Goal: Task Accomplishment & Management: Manage account settings

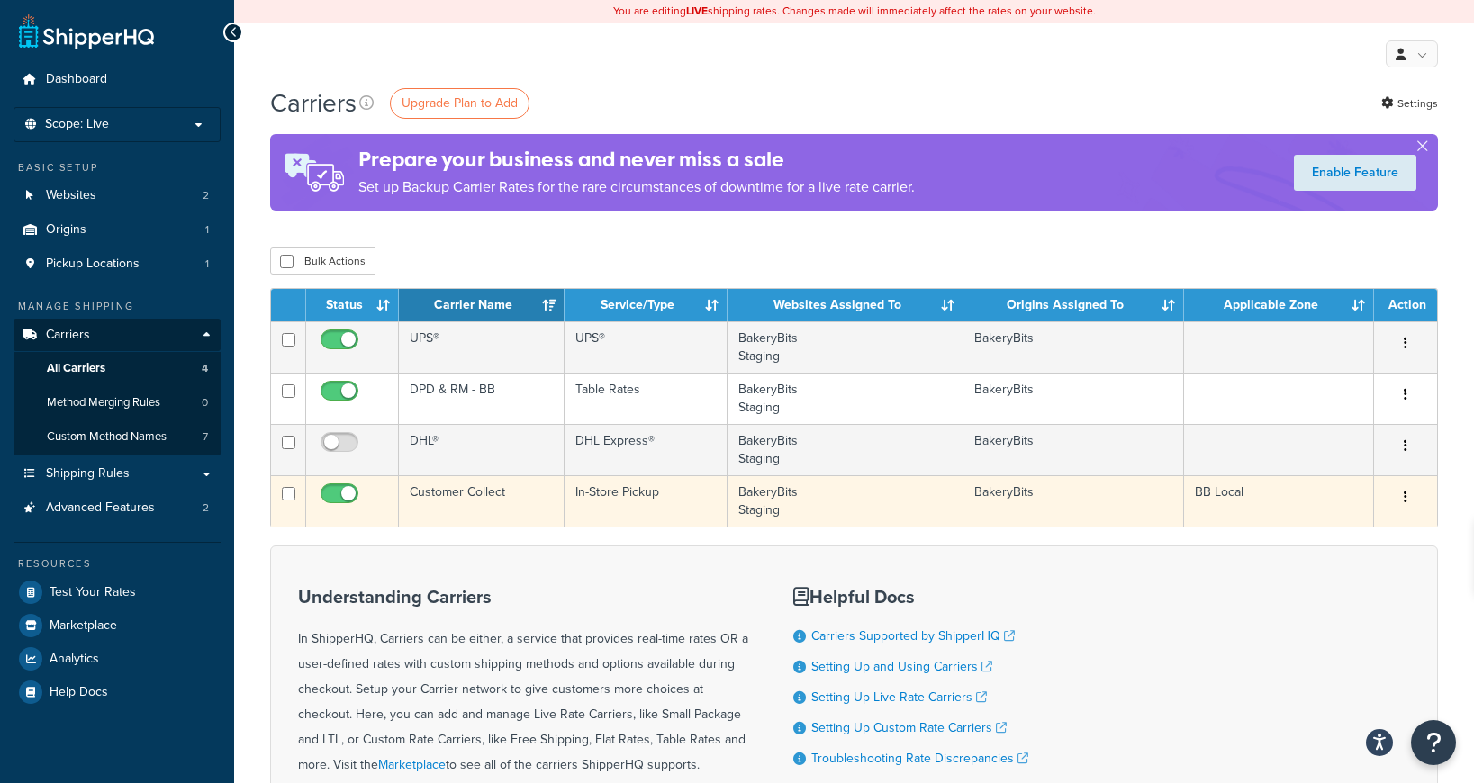
click at [1410, 501] on button "button" at bounding box center [1405, 497] width 25 height 29
click at [1407, 499] on button "button" at bounding box center [1405, 497] width 25 height 29
click at [1347, 521] on link "Edit" at bounding box center [1332, 534] width 142 height 37
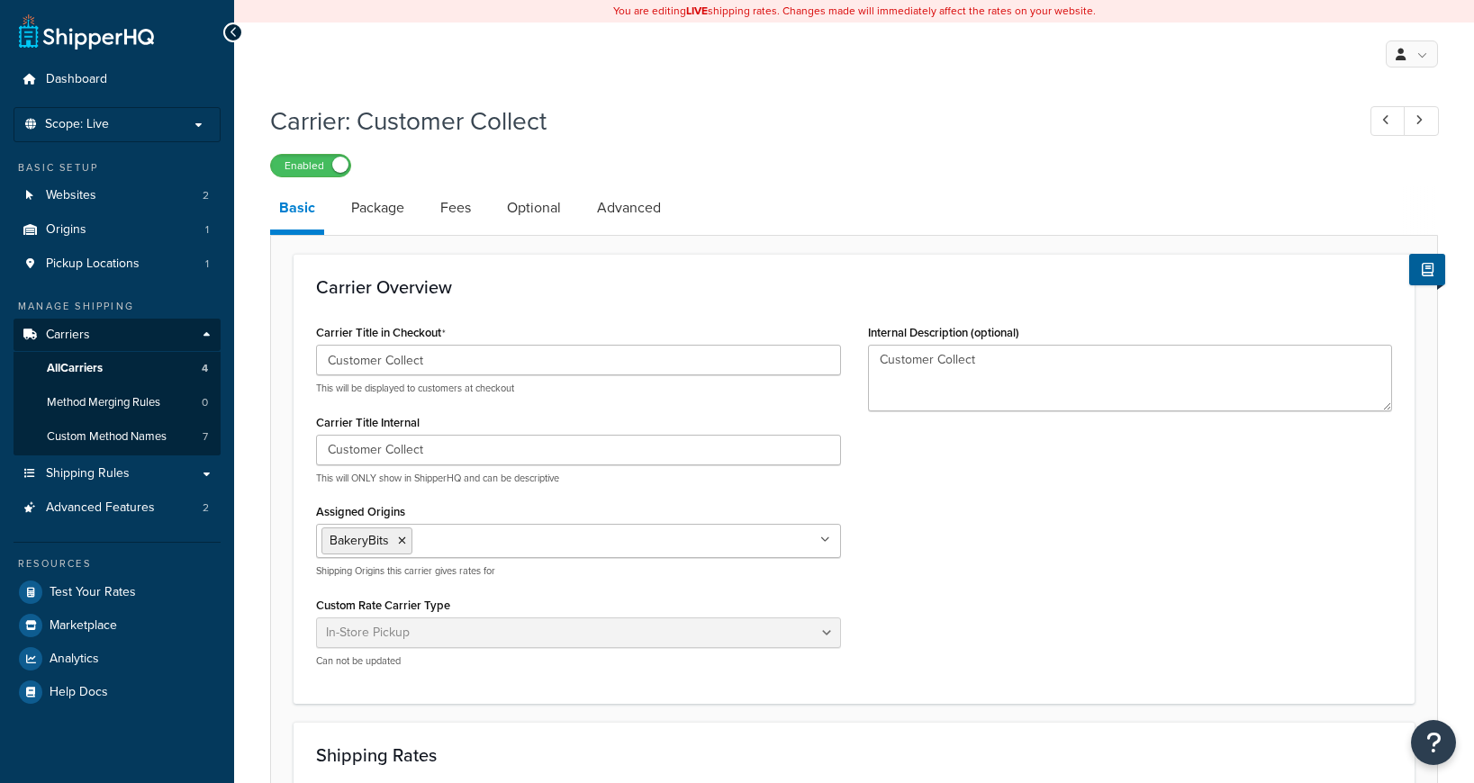
select select "pickup"
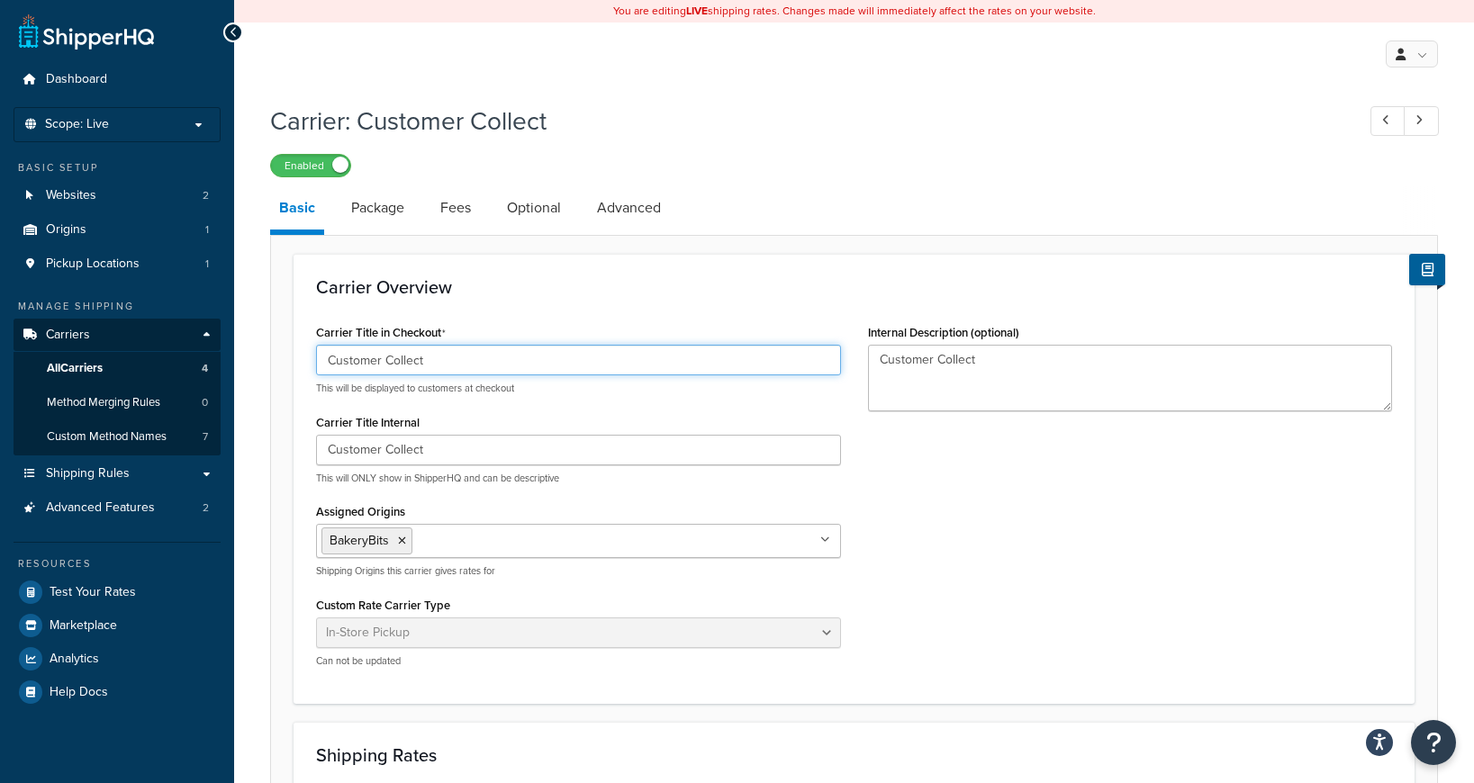
click at [372, 359] on input "Customer Collect" at bounding box center [578, 360] width 525 height 31
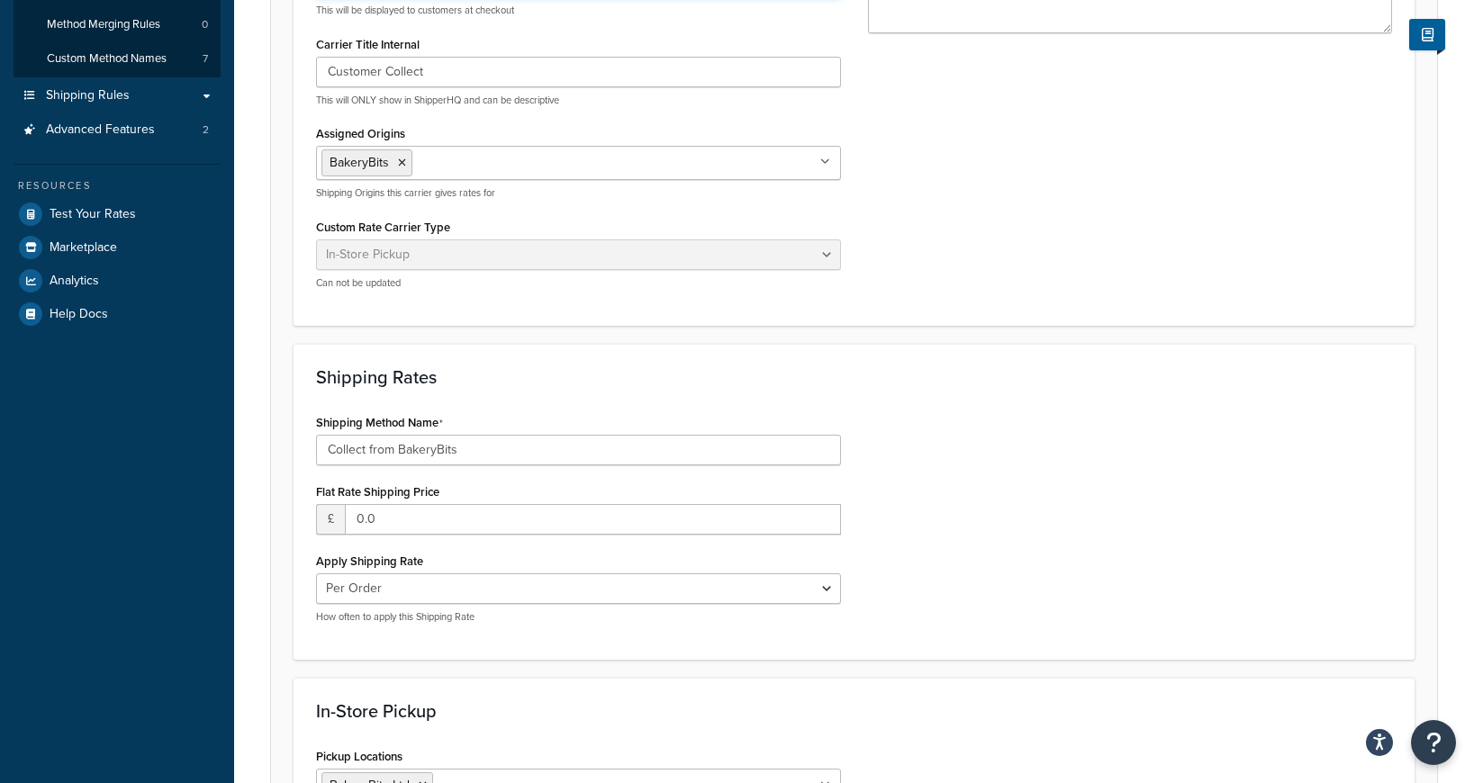
scroll to position [381, 0]
type input "Click & Collect"
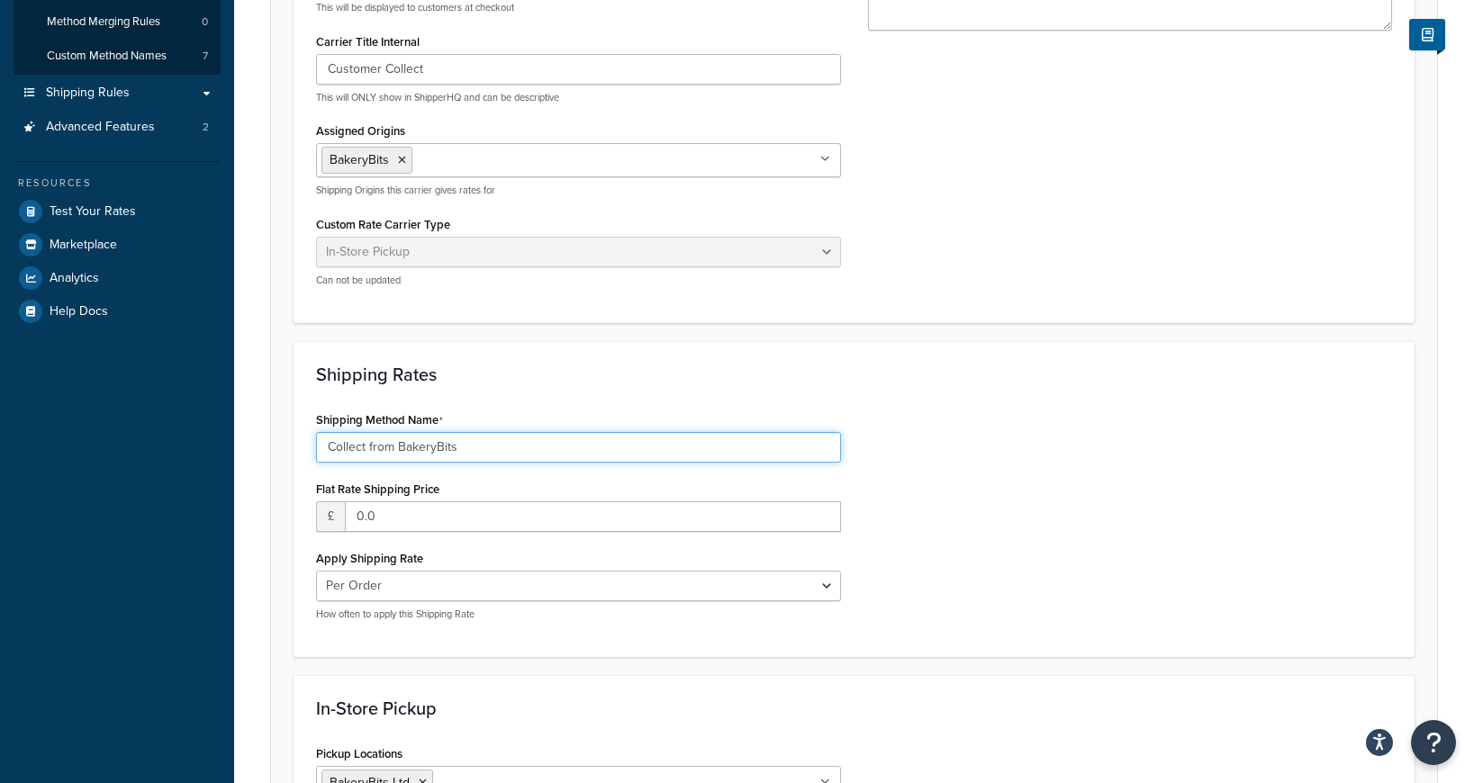
click at [329, 448] on input "Collect from BakeryBits" at bounding box center [578, 447] width 525 height 31
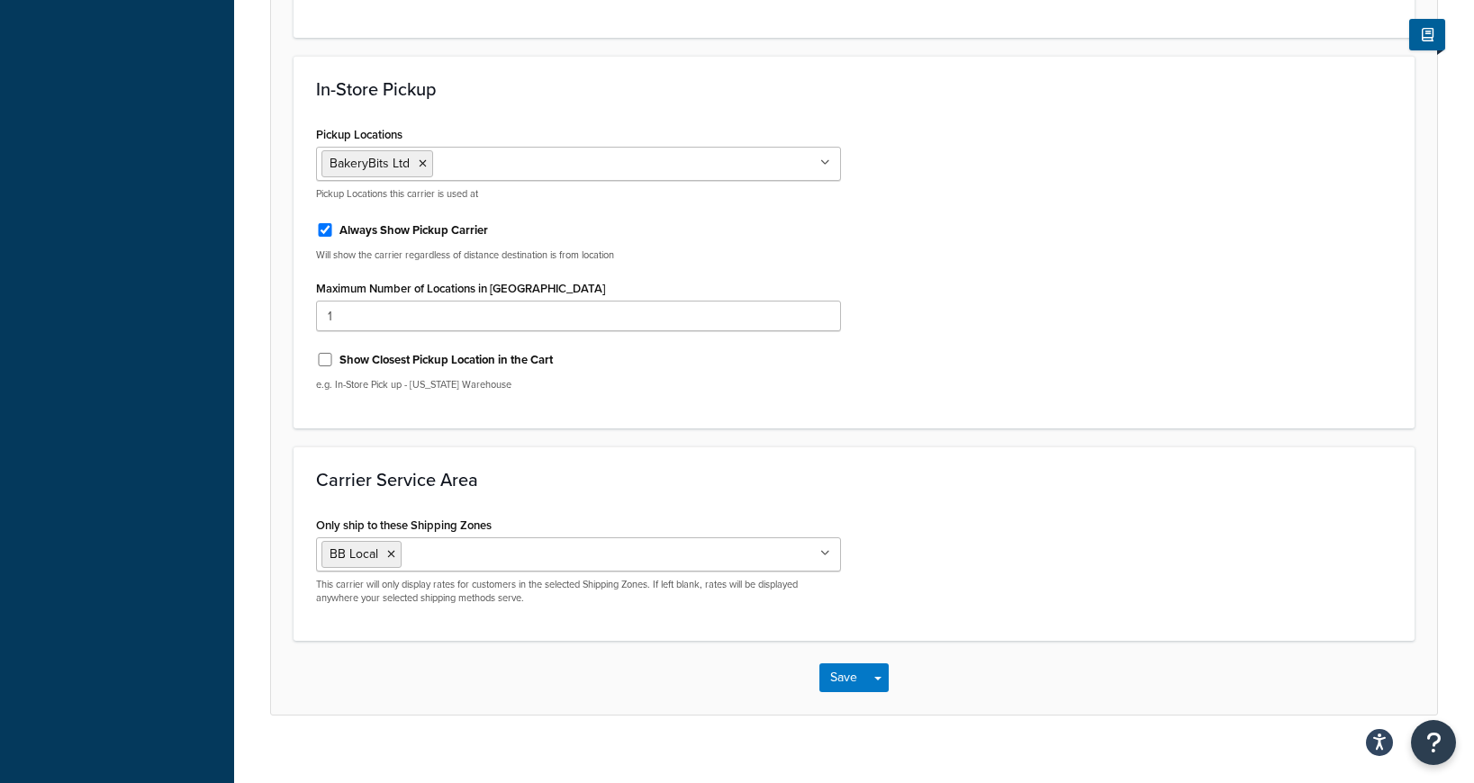
scroll to position [1004, 0]
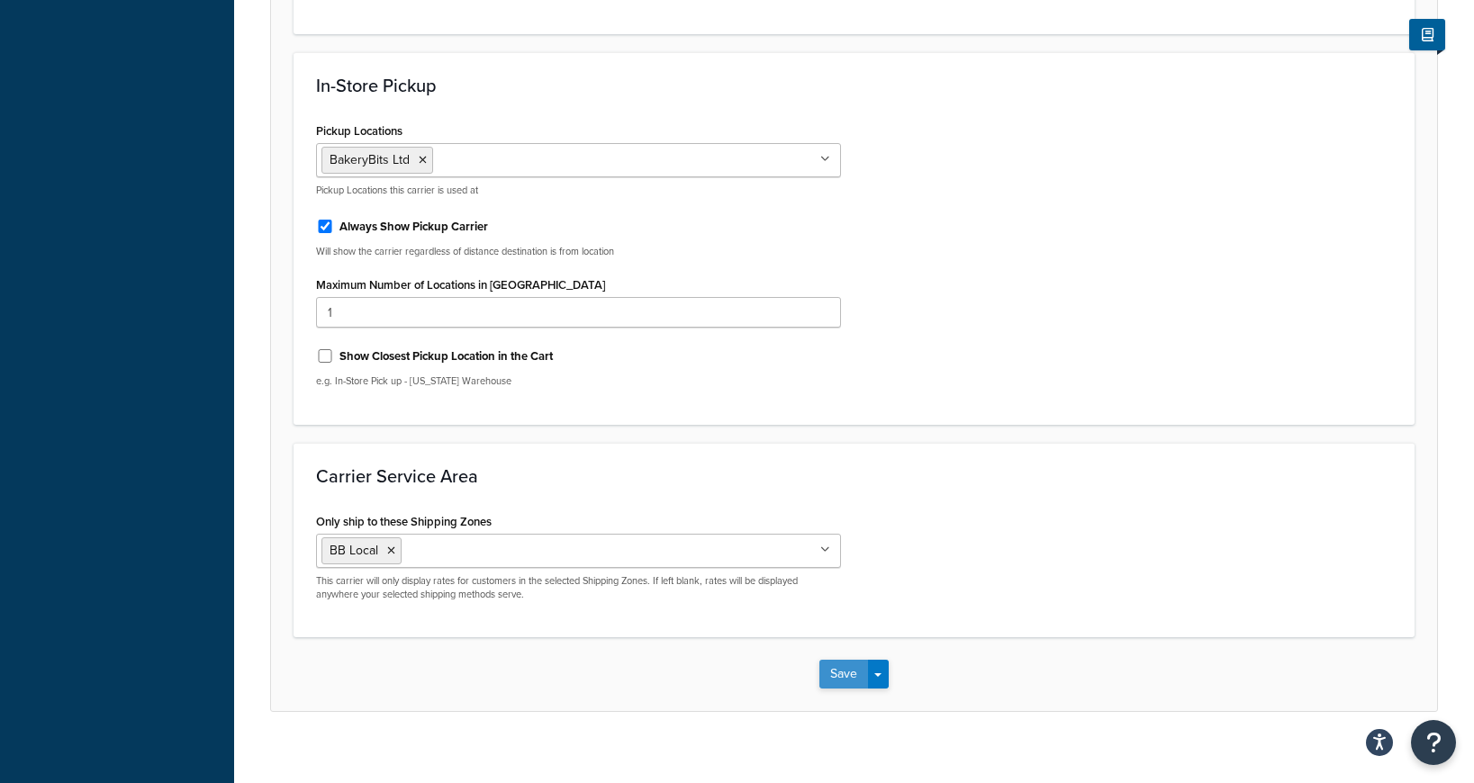
type input "Click & Collect from BakeryBits"
click at [853, 681] on button "Save" at bounding box center [843, 674] width 49 height 29
